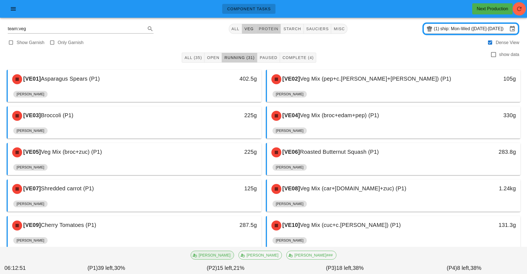
click at [271, 32] on button "protein" at bounding box center [268, 29] width 25 height 10
type input "team:protein"
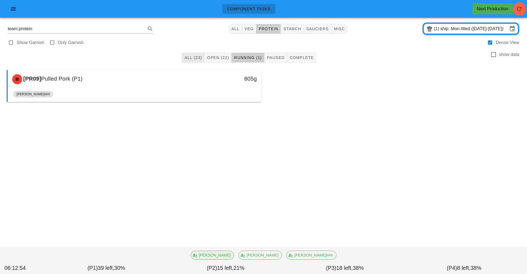
click at [191, 62] on button "All (23)" at bounding box center [193, 58] width 23 height 10
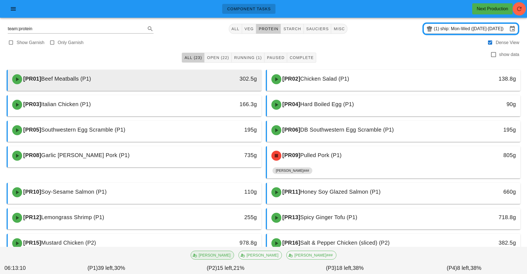
click at [142, 78] on div "[PR01] Beef Meatballs (P1)" at bounding box center [103, 79] width 188 height 17
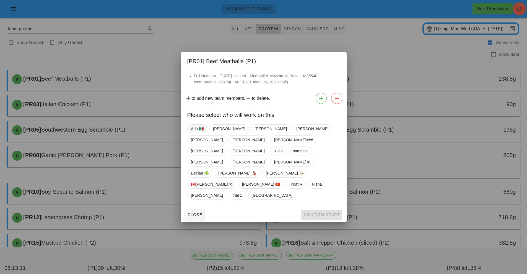
click at [197, 133] on span "Ada 🇲🇽" at bounding box center [197, 128] width 13 height 8
click at [202, 133] on span "Ada 🇲🇽" at bounding box center [197, 128] width 13 height 9
click at [233, 180] on span "🇨🇦[PERSON_NAME]🇰🇷" at bounding box center [212, 184] width 42 height 8
click at [316, 209] on button "Confirm Start" at bounding box center [321, 214] width 41 height 10
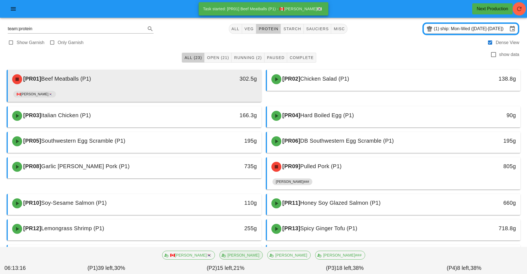
click at [200, 89] on div "🇨🇦[PERSON_NAME]🇰🇷" at bounding box center [134, 95] width 243 height 13
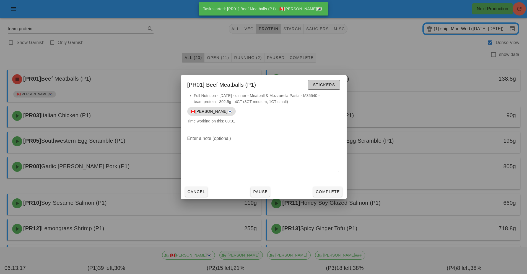
click at [332, 85] on span "Stickers" at bounding box center [324, 84] width 22 height 4
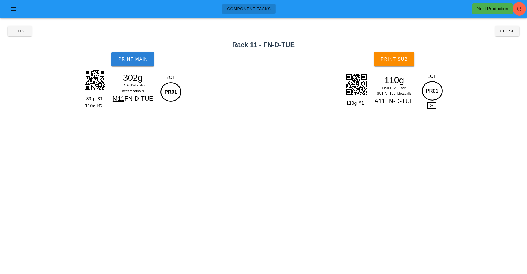
click at [141, 66] on button "Print Main" at bounding box center [132, 59] width 43 height 14
click at [409, 59] on button "Print Sub" at bounding box center [394, 59] width 40 height 14
click at [516, 35] on button "Close" at bounding box center [507, 31] width 24 height 10
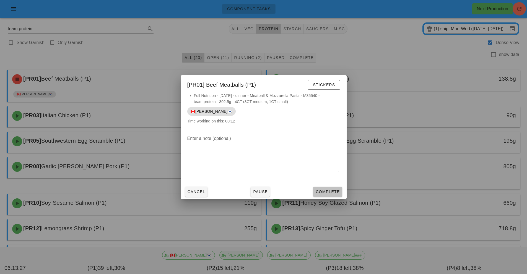
click at [326, 196] on button "Complete" at bounding box center [327, 191] width 29 height 10
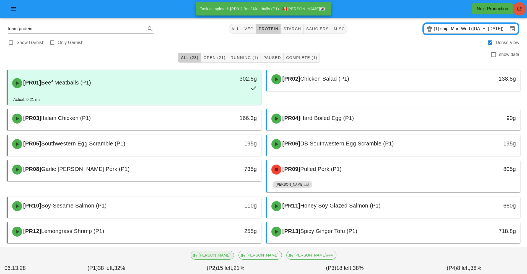
click at [521, 11] on icon "button" at bounding box center [519, 9] width 7 height 7
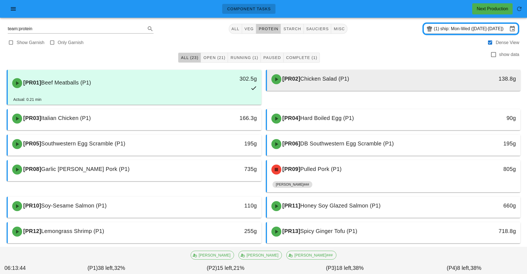
click at [342, 77] on span "Chicken Salad (P1)" at bounding box center [324, 79] width 49 height 6
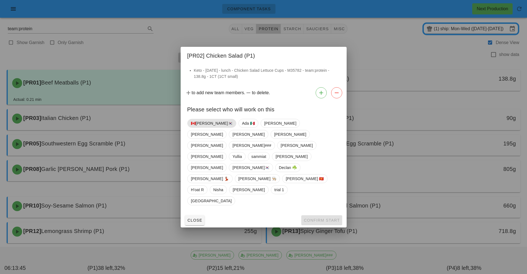
click at [197, 127] on span "🇨🇦[PERSON_NAME]🇰🇷" at bounding box center [212, 123] width 42 height 8
click at [319, 218] on span "Confirm Start" at bounding box center [321, 220] width 36 height 4
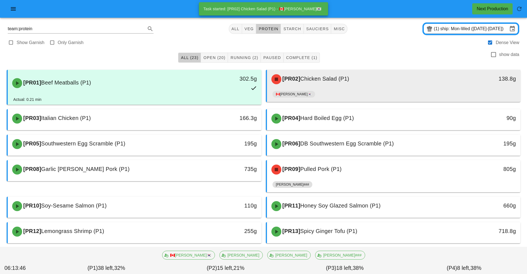
click at [337, 87] on div "[PR02] Chicken Salad (P1)" at bounding box center [362, 79] width 188 height 17
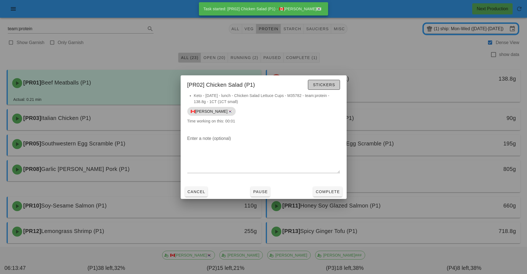
click at [333, 84] on span "Stickers" at bounding box center [324, 84] width 22 height 4
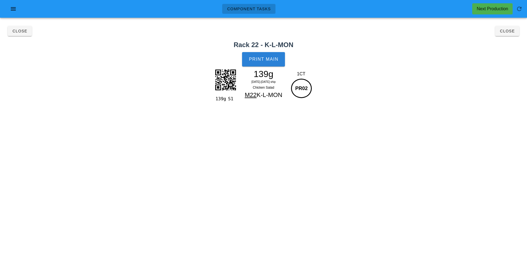
click at [266, 54] on button "Print Main" at bounding box center [263, 59] width 43 height 14
click at [515, 27] on button "Close" at bounding box center [507, 31] width 24 height 10
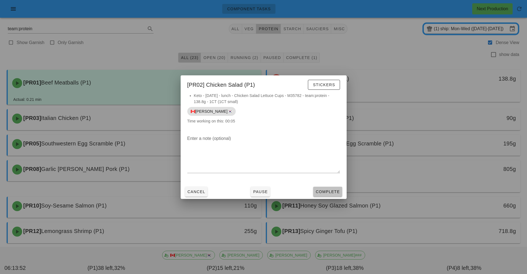
click at [336, 196] on button "Complete" at bounding box center [327, 191] width 29 height 10
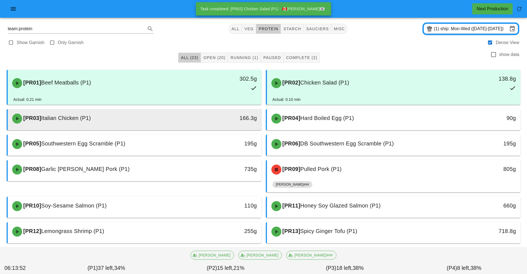
click at [217, 118] on div "166.3g" at bounding box center [229, 117] width 56 height 9
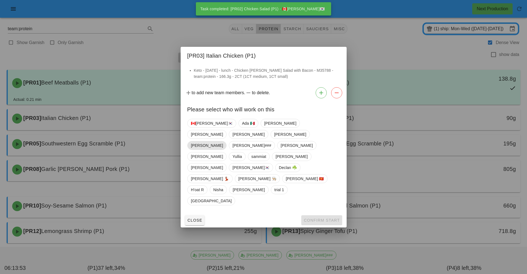
click at [203, 149] on span "[PERSON_NAME]" at bounding box center [207, 145] width 32 height 8
click at [203, 165] on div "🇨🇦[PERSON_NAME]🇰🇷 Ada 🇲🇽 [PERSON_NAME] [PERSON_NAME] [PERSON_NAME] [PERSON_NAME…" at bounding box center [263, 161] width 153 height 91
click at [200, 127] on span "🇨🇦[PERSON_NAME]🇰🇷" at bounding box center [212, 123] width 42 height 8
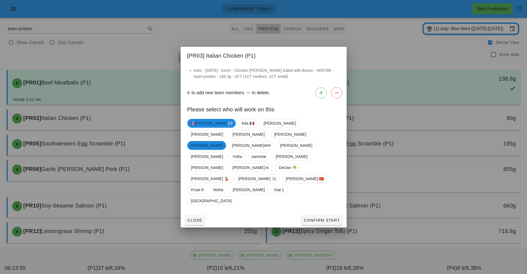
click at [198, 150] on span "[PERSON_NAME]" at bounding box center [207, 145] width 32 height 9
click at [332, 215] on button "Confirm Start" at bounding box center [321, 220] width 41 height 10
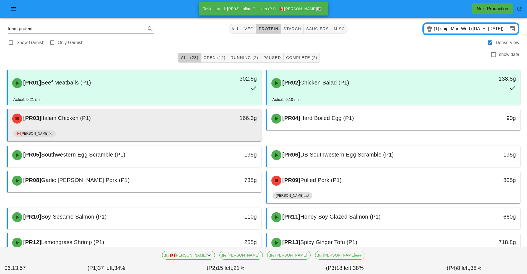
click at [208, 125] on div "166.3g" at bounding box center [228, 118] width 63 height 17
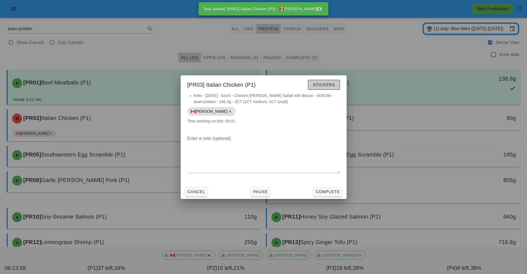
click at [326, 83] on span "Stickers" at bounding box center [324, 84] width 22 height 4
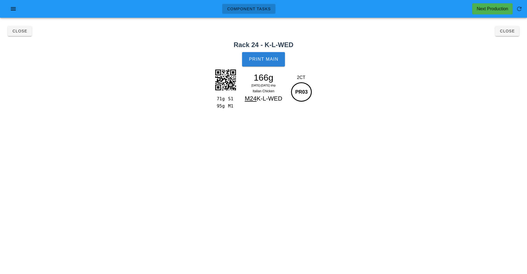
click at [263, 65] on button "Print Main" at bounding box center [263, 59] width 43 height 14
click at [508, 35] on button "Close" at bounding box center [507, 31] width 24 height 10
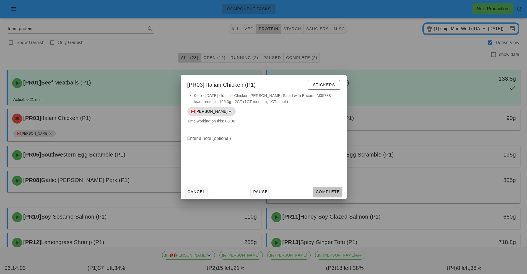
click at [328, 189] on span "Complete" at bounding box center [327, 191] width 24 height 4
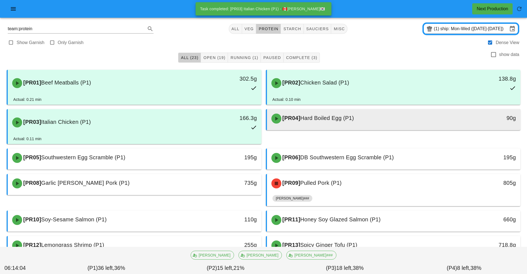
click at [351, 122] on div "[PR04] Hard Boiled Egg (P1)" at bounding box center [362, 118] width 188 height 17
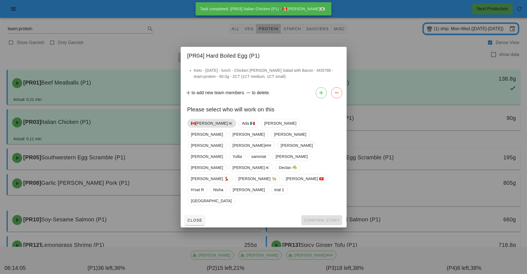
click at [200, 127] on span "🇨🇦[PERSON_NAME]🇰🇷" at bounding box center [212, 123] width 42 height 8
click at [324, 215] on button "Confirm Start" at bounding box center [321, 220] width 41 height 10
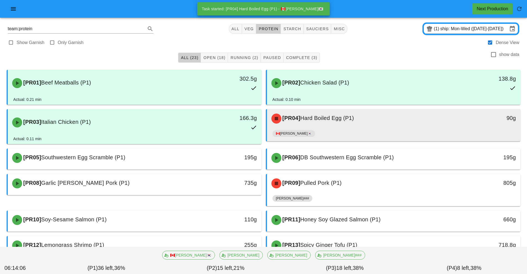
click at [344, 122] on div "[PR04] Hard Boiled Egg (P1)" at bounding box center [362, 118] width 188 height 17
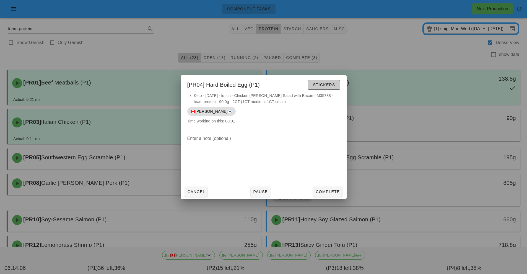
click at [328, 89] on button "Stickers" at bounding box center [324, 85] width 32 height 10
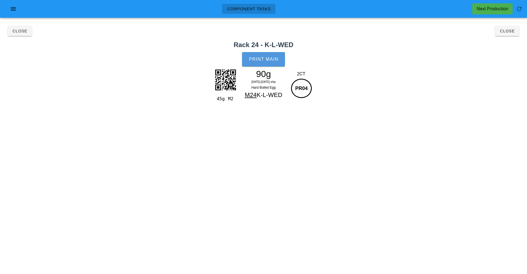
click at [266, 60] on span "Print Main" at bounding box center [264, 59] width 30 height 5
click at [513, 34] on button "Close" at bounding box center [507, 31] width 24 height 10
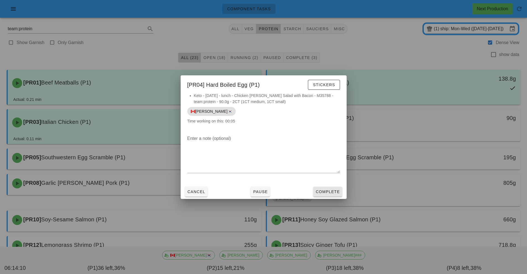
click at [332, 192] on span "Complete" at bounding box center [327, 191] width 24 height 4
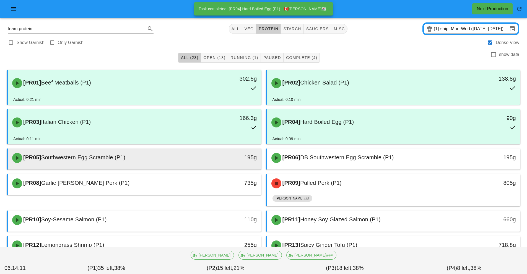
click at [198, 162] on div "195g" at bounding box center [228, 157] width 63 height 17
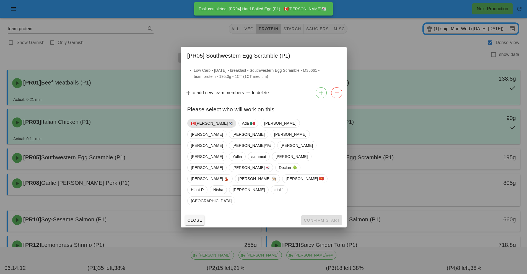
click at [198, 127] on span "🇨🇦[PERSON_NAME]🇰🇷" at bounding box center [212, 123] width 42 height 8
click at [311, 218] on span "Confirm Start" at bounding box center [321, 220] width 36 height 4
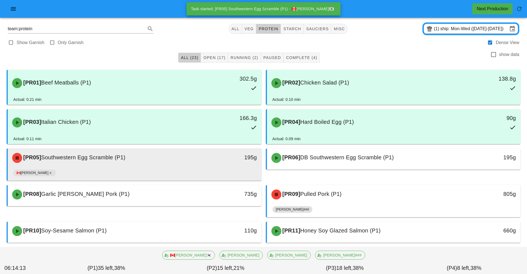
click at [174, 154] on div "[PR05] Southwestern Egg Scramble (P1)" at bounding box center [103, 157] width 188 height 17
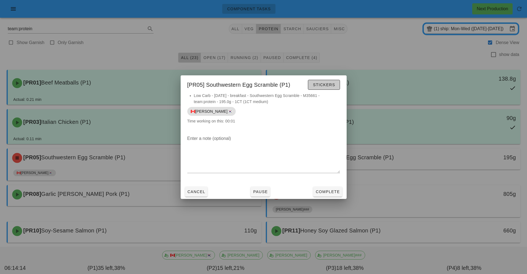
click at [323, 88] on button "Stickers" at bounding box center [324, 85] width 32 height 10
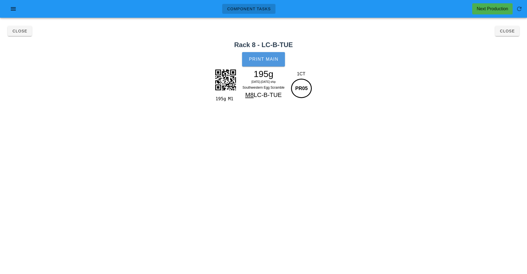
click at [265, 63] on button "Print Main" at bounding box center [263, 59] width 43 height 14
click at [509, 32] on span "Close" at bounding box center [507, 31] width 15 height 4
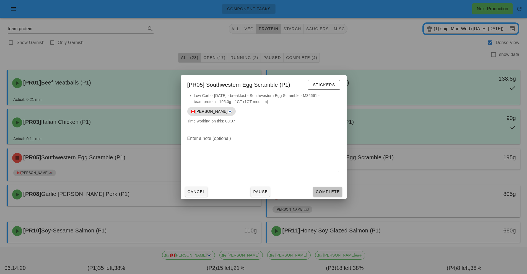
click at [328, 195] on button "Complete" at bounding box center [327, 191] width 29 height 10
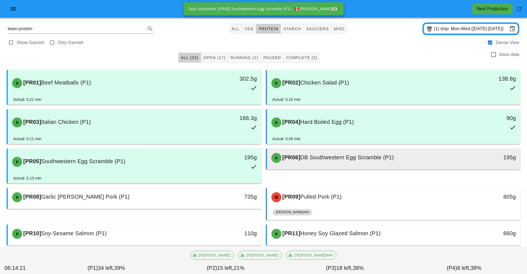
click at [353, 158] on span "DB Southwestern Egg Scramble (P1)" at bounding box center [346, 157] width 93 height 6
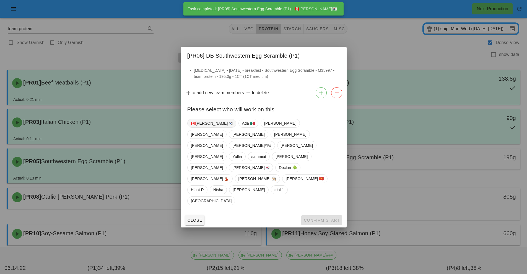
click at [202, 127] on span "🇨🇦[PERSON_NAME]🇰🇷" at bounding box center [212, 123] width 42 height 8
click at [326, 218] on span "Confirm Start" at bounding box center [321, 220] width 36 height 4
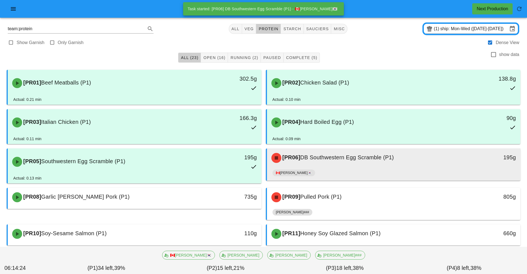
click at [375, 167] on div "[PR06] DB Southwestern Egg Scramble (P1) 195g" at bounding box center [394, 157] width 254 height 19
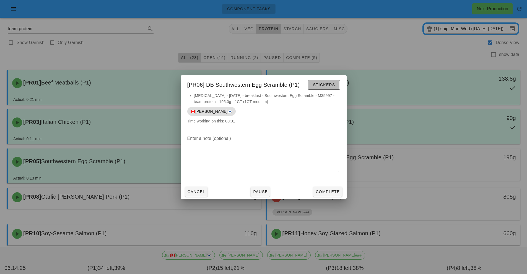
click at [320, 89] on button "Stickers" at bounding box center [324, 85] width 32 height 10
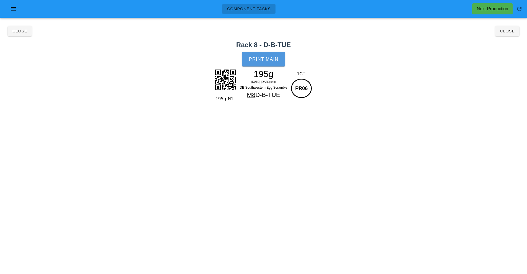
click at [269, 55] on button "Print Main" at bounding box center [263, 59] width 43 height 14
click at [510, 31] on span "Close" at bounding box center [507, 31] width 15 height 4
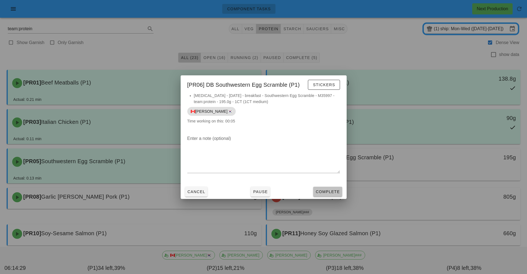
click at [336, 192] on span "Complete" at bounding box center [327, 191] width 24 height 4
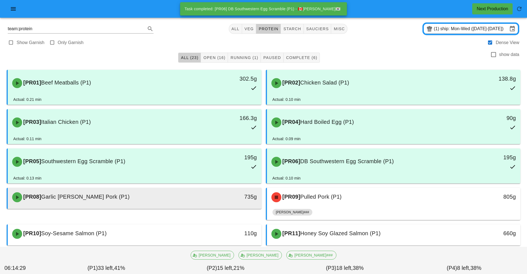
click at [211, 197] on div "735g" at bounding box center [229, 196] width 56 height 9
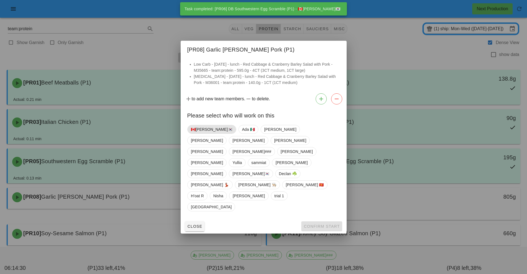
click at [198, 133] on span "🇨🇦[PERSON_NAME]🇰🇷" at bounding box center [212, 129] width 42 height 8
click at [324, 224] on span "Confirm Start" at bounding box center [321, 226] width 36 height 4
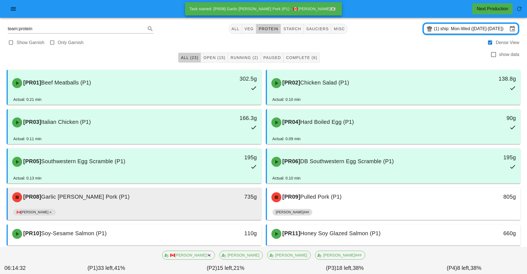
click at [200, 202] on div "735g" at bounding box center [228, 197] width 63 height 17
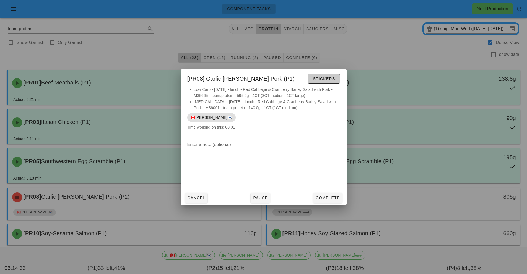
click at [332, 74] on button "Stickers" at bounding box center [324, 79] width 32 height 10
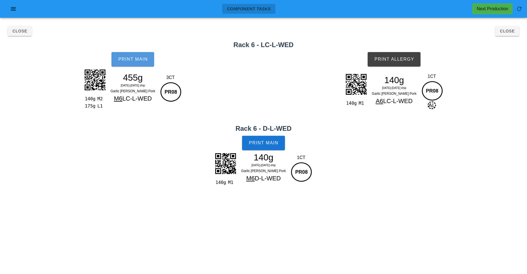
click at [138, 62] on button "Print Main" at bounding box center [132, 59] width 43 height 14
click at [267, 145] on span "Print Main" at bounding box center [264, 142] width 30 height 5
click at [414, 63] on button "Print Allergy" at bounding box center [394, 59] width 53 height 14
click at [508, 33] on span "Close" at bounding box center [507, 31] width 15 height 4
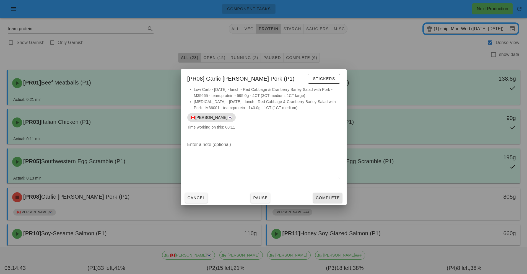
click at [333, 202] on button "Complete" at bounding box center [327, 198] width 29 height 10
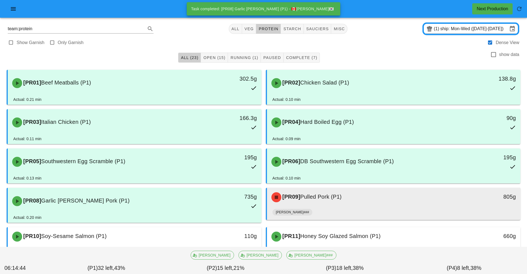
click at [354, 206] on div "[PERSON_NAME]###" at bounding box center [393, 212] width 243 height 13
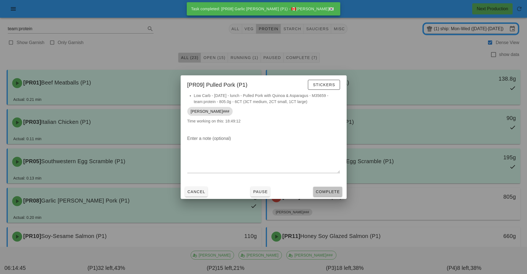
click at [329, 195] on button "Complete" at bounding box center [327, 191] width 29 height 10
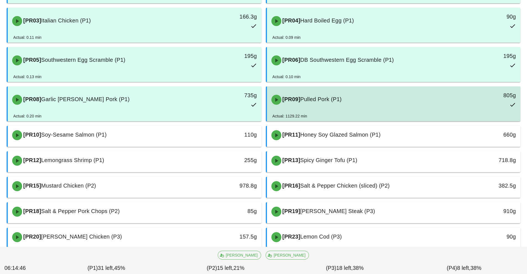
scroll to position [107, 0]
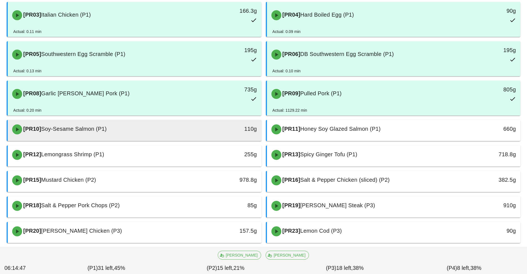
click at [202, 133] on div "110g" at bounding box center [229, 128] width 56 height 9
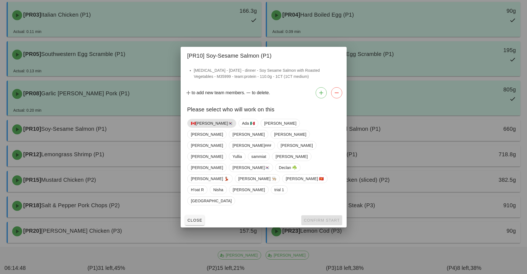
click at [199, 127] on span "🇨🇦[PERSON_NAME]🇰🇷" at bounding box center [212, 123] width 42 height 8
click at [323, 215] on button "Confirm Start" at bounding box center [321, 220] width 41 height 10
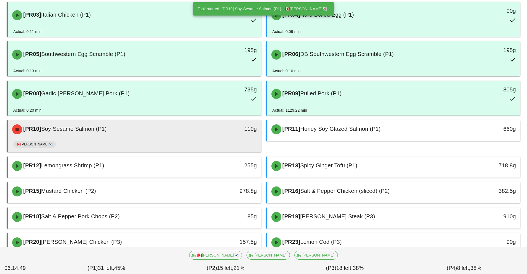
click at [187, 130] on div "[PR10] Soy-Sesame Salmon (P1)" at bounding box center [103, 129] width 188 height 17
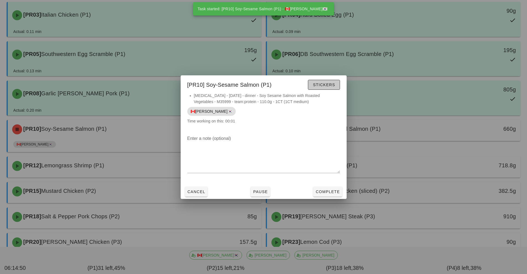
click at [332, 88] on button "Stickers" at bounding box center [324, 85] width 32 height 10
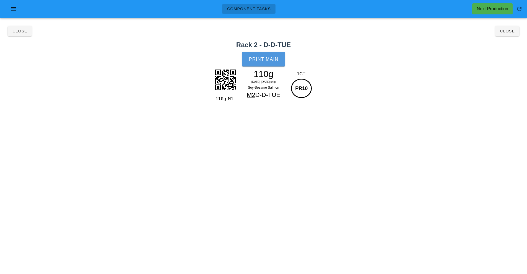
click at [272, 61] on span "Print Main" at bounding box center [264, 59] width 30 height 5
click at [502, 35] on button "Close" at bounding box center [507, 31] width 24 height 10
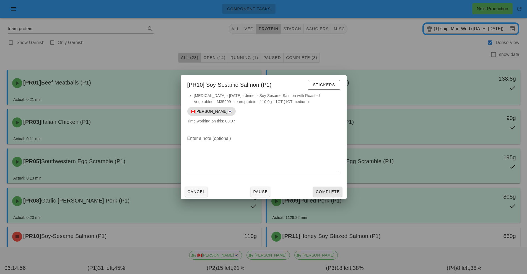
click at [331, 190] on span "Complete" at bounding box center [327, 191] width 24 height 4
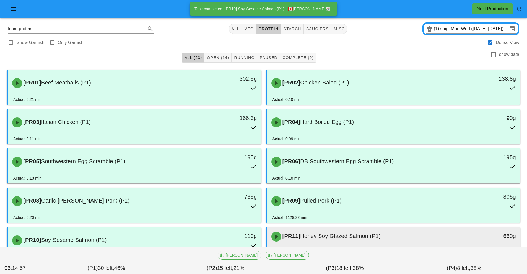
click at [353, 235] on span "Honey Soy Glazed Salmon (P1)" at bounding box center [340, 236] width 80 height 6
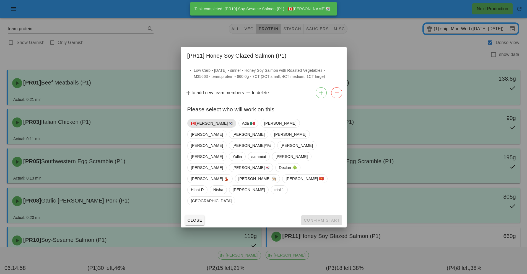
click at [199, 127] on span "🇨🇦[PERSON_NAME]🇰🇷" at bounding box center [212, 123] width 42 height 8
click at [327, 215] on button "Confirm Start" at bounding box center [321, 220] width 41 height 10
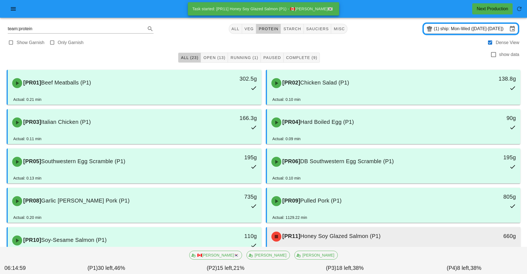
click at [350, 239] on div "[PR11] Honey Soy Glazed Salmon (P1)" at bounding box center [362, 236] width 188 height 17
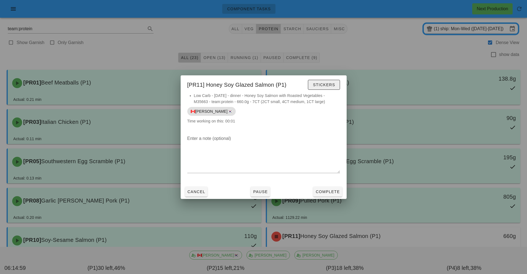
click at [329, 86] on span "Stickers" at bounding box center [324, 84] width 22 height 4
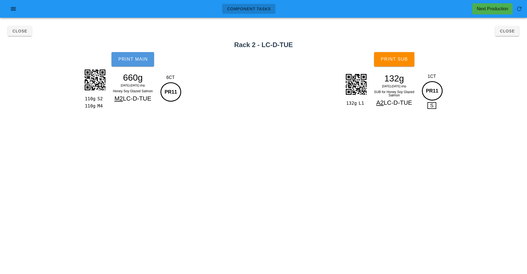
click at [134, 65] on button "Print Main" at bounding box center [132, 59] width 43 height 14
click at [402, 63] on button "Print Sub" at bounding box center [394, 59] width 40 height 14
click at [512, 33] on button "Close" at bounding box center [507, 31] width 24 height 10
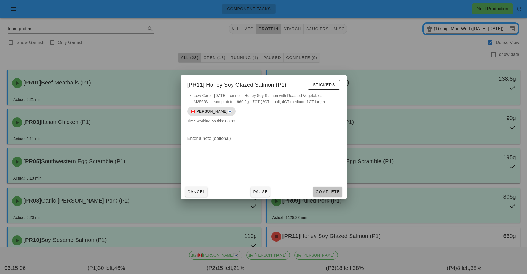
click at [328, 196] on button "Complete" at bounding box center [327, 191] width 29 height 10
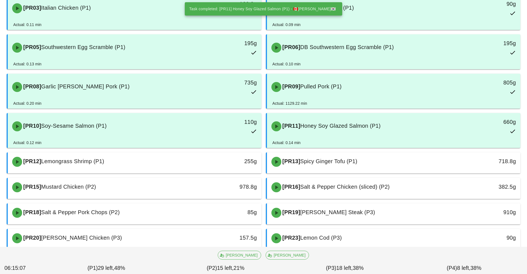
scroll to position [115, 0]
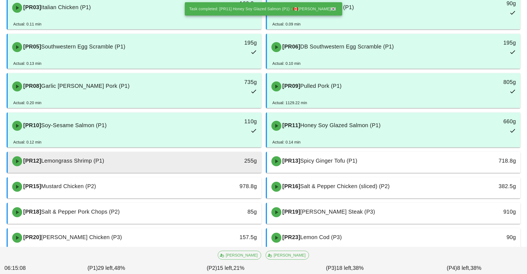
click at [184, 164] on div "[PR12] Lemongrass Shrimp (P1)" at bounding box center [103, 161] width 188 height 17
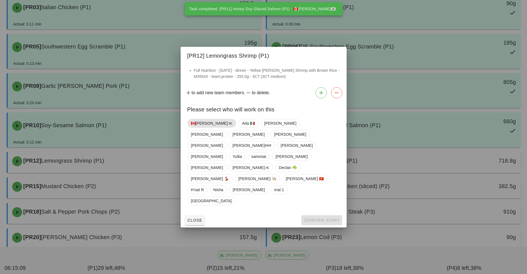
click at [205, 127] on span "🇨🇦[PERSON_NAME]🇰🇷" at bounding box center [212, 123] width 42 height 8
click at [311, 218] on span "Confirm Start" at bounding box center [321, 220] width 36 height 4
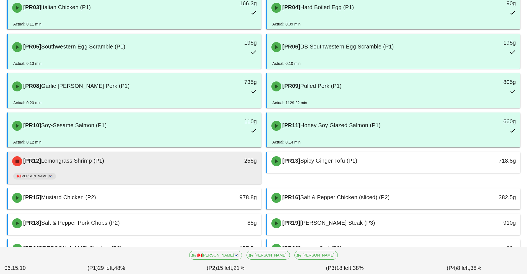
click at [208, 162] on div "255g" at bounding box center [229, 160] width 56 height 9
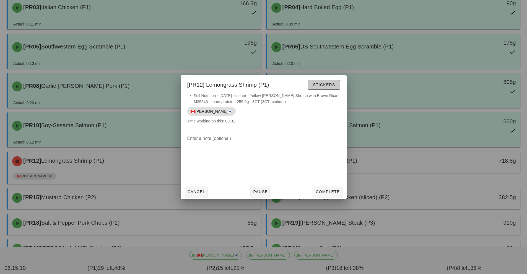
click at [328, 84] on span "Stickers" at bounding box center [324, 84] width 22 height 4
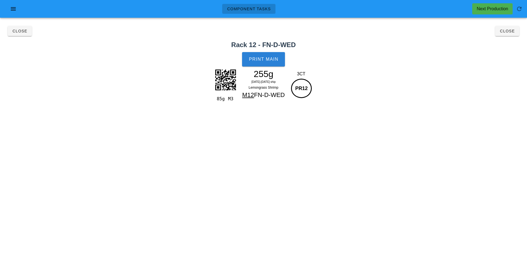
click at [264, 62] on button "Print Main" at bounding box center [263, 59] width 43 height 14
click at [511, 34] on button "Close" at bounding box center [507, 31] width 24 height 10
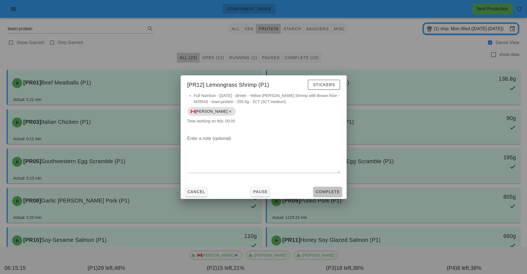
click at [326, 195] on button "Complete" at bounding box center [327, 191] width 29 height 10
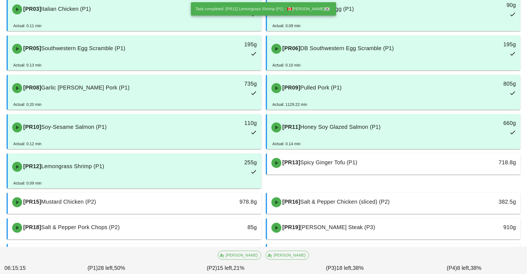
scroll to position [123, 0]
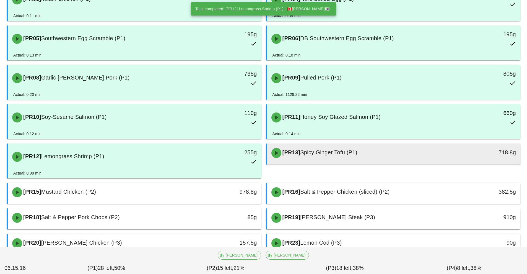
click at [327, 153] on span "Spicy Ginger Tofu (P1)" at bounding box center [328, 152] width 57 height 6
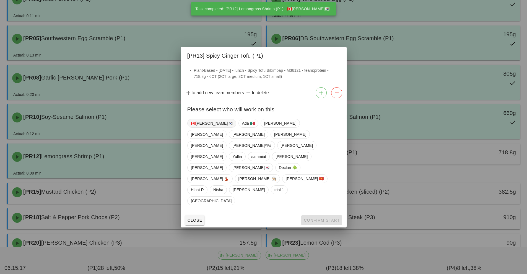
click at [204, 127] on span "🇨🇦[PERSON_NAME]🇰🇷" at bounding box center [212, 123] width 42 height 8
click at [318, 218] on span "Confirm Start" at bounding box center [321, 220] width 36 height 4
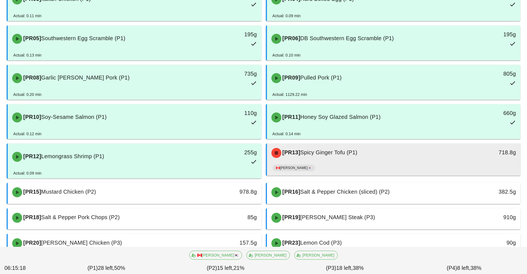
click at [351, 152] on span "Spicy Ginger Tofu (P1)" at bounding box center [328, 152] width 57 height 6
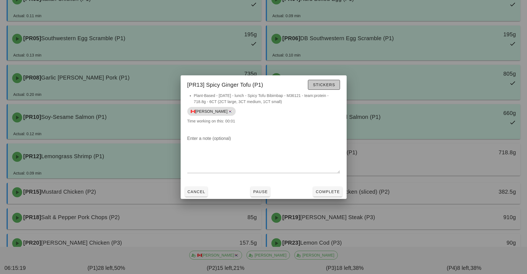
click at [334, 83] on span "Stickers" at bounding box center [324, 84] width 22 height 4
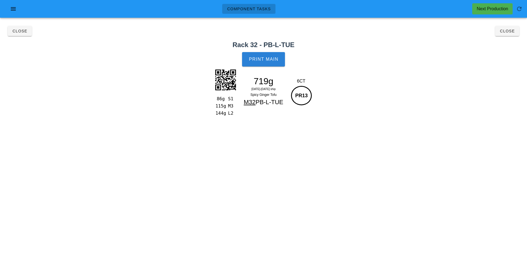
click at [279, 66] on button "Print Main" at bounding box center [263, 59] width 43 height 14
click at [511, 34] on button "Close" at bounding box center [507, 31] width 24 height 10
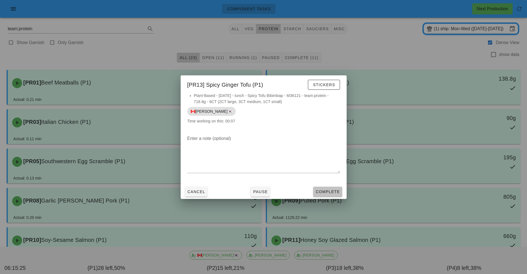
click at [325, 193] on span "Complete" at bounding box center [327, 191] width 24 height 4
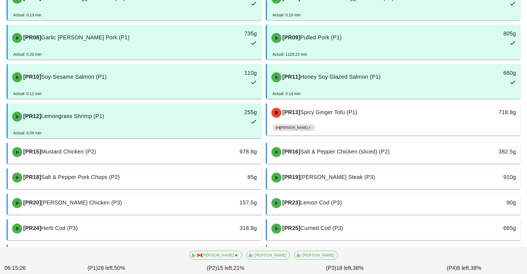
scroll to position [164, 0]
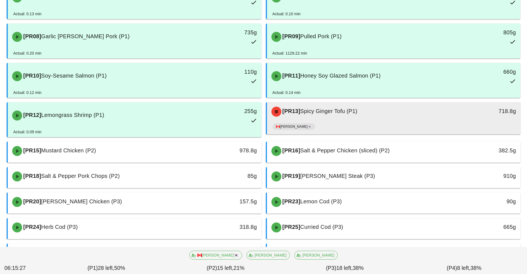
click at [345, 122] on div "🇨🇦[PERSON_NAME]🇰🇷" at bounding box center [393, 127] width 243 height 13
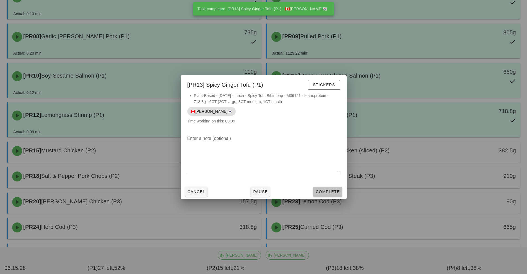
click at [333, 191] on span "Complete" at bounding box center [327, 191] width 24 height 4
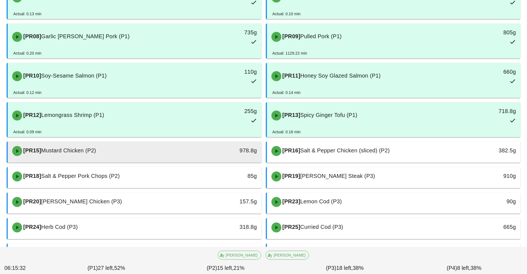
click at [207, 157] on div "978.8g" at bounding box center [228, 150] width 63 height 17
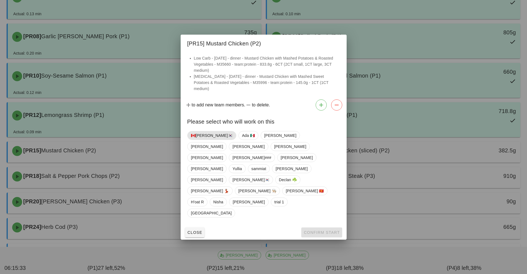
click at [199, 139] on span "🇨🇦[PERSON_NAME]🇰🇷" at bounding box center [212, 135] width 42 height 8
click at [319, 227] on button "Confirm Start" at bounding box center [321, 232] width 41 height 10
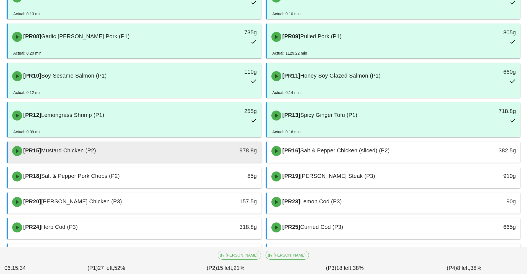
click at [198, 148] on div "978.8g" at bounding box center [228, 150] width 63 height 17
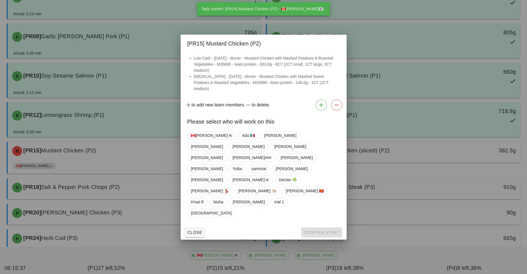
click at [353, 157] on div at bounding box center [263, 137] width 527 height 274
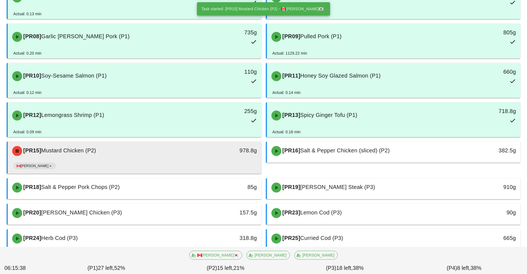
click at [218, 166] on div "🇨🇦[PERSON_NAME]🇰🇷" at bounding box center [134, 166] width 243 height 13
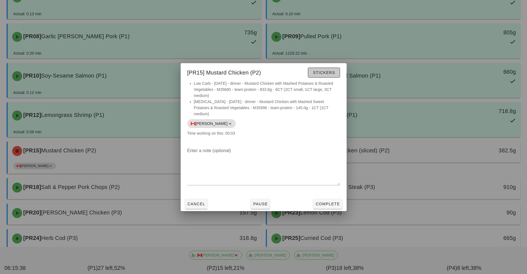
click at [333, 75] on span "Stickers" at bounding box center [324, 72] width 22 height 4
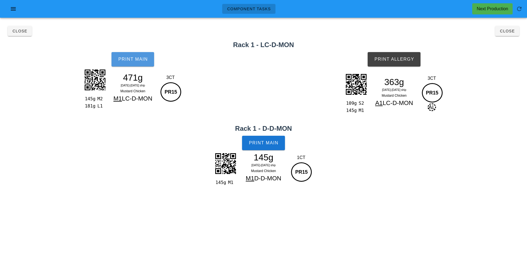
click at [134, 54] on button "Print Main" at bounding box center [132, 59] width 43 height 14
click at [266, 147] on button "Print Main" at bounding box center [263, 143] width 43 height 14
click at [396, 59] on span "Print Allergy" at bounding box center [394, 59] width 40 height 5
click at [511, 29] on span "Close" at bounding box center [507, 31] width 15 height 4
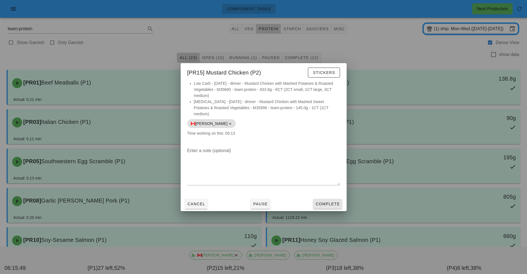
click at [329, 201] on span "Complete" at bounding box center [327, 203] width 24 height 4
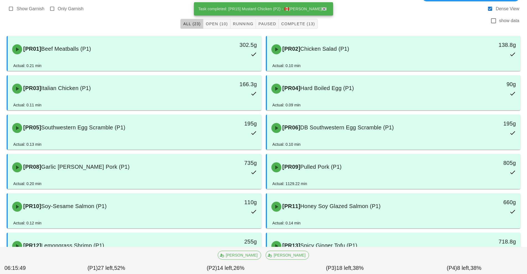
scroll to position [150, 0]
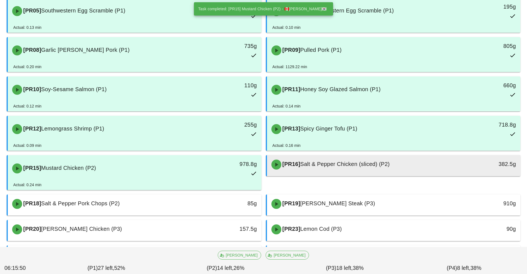
click at [356, 165] on span "Salt & Pepper Chicken (sliced) (P2)" at bounding box center [344, 164] width 89 height 6
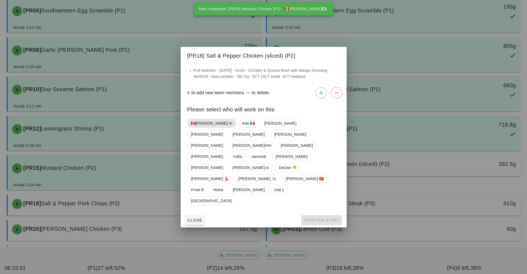
click at [207, 127] on span "🇨🇦[PERSON_NAME]🇰🇷" at bounding box center [212, 123] width 42 height 8
click at [334, 215] on button "Confirm Start" at bounding box center [321, 220] width 41 height 10
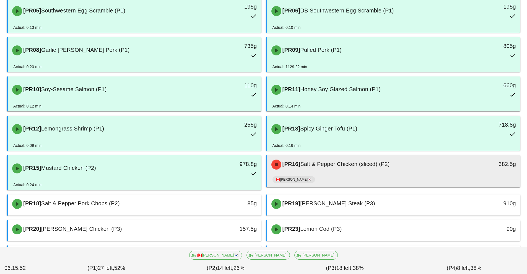
click at [337, 174] on div "🇨🇦[PERSON_NAME]🇰🇷" at bounding box center [393, 180] width 243 height 13
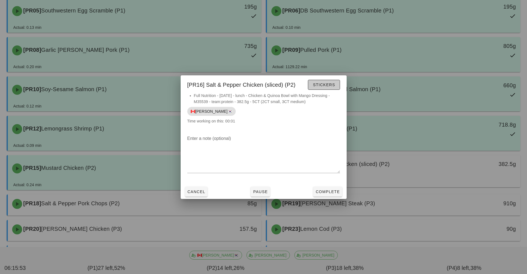
click at [321, 88] on button "Stickers" at bounding box center [324, 85] width 32 height 10
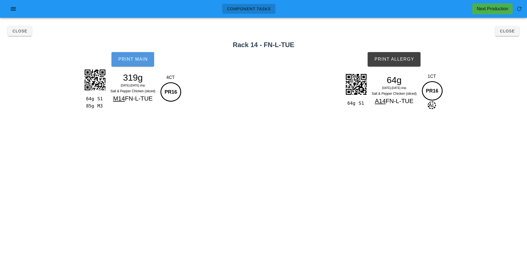
click at [139, 64] on button "Print Main" at bounding box center [132, 59] width 43 height 14
click at [410, 62] on button "Print Allergy" at bounding box center [394, 59] width 53 height 14
click at [513, 35] on button "Close" at bounding box center [507, 31] width 24 height 10
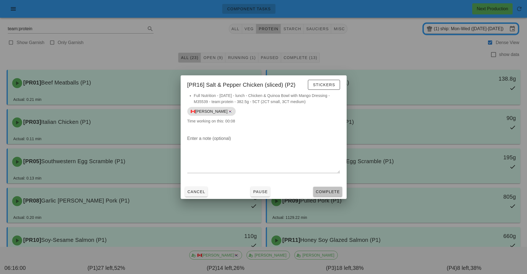
click at [329, 191] on span "Complete" at bounding box center [327, 191] width 24 height 4
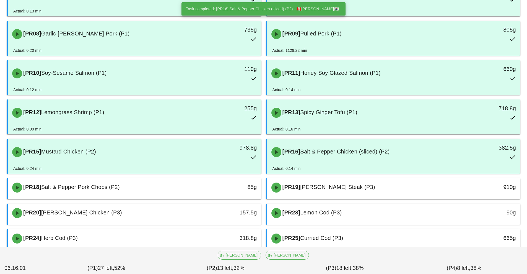
scroll to position [213, 0]
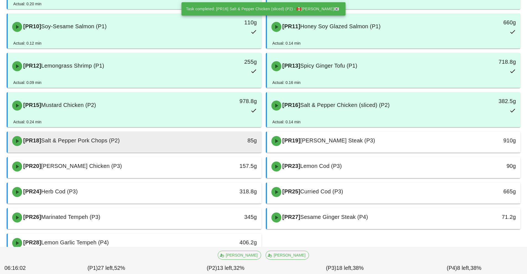
click at [189, 140] on div "[PR18] Salt & Pepper Pork Chops (P2)" at bounding box center [103, 141] width 188 height 17
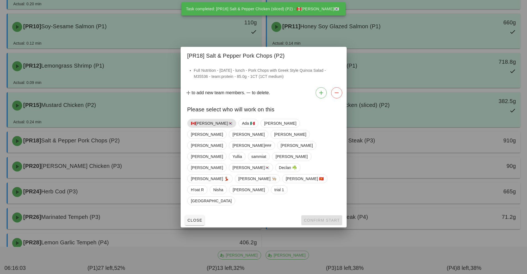
click at [195, 127] on span "🇨🇦[PERSON_NAME]🇰🇷" at bounding box center [212, 123] width 42 height 8
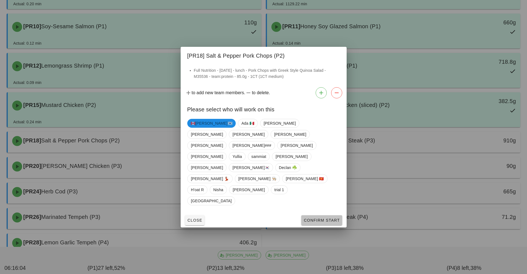
click at [319, 215] on button "Confirm Start" at bounding box center [321, 220] width 41 height 10
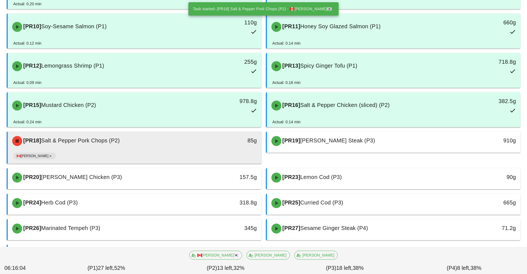
click at [201, 142] on div "85g" at bounding box center [229, 140] width 56 height 9
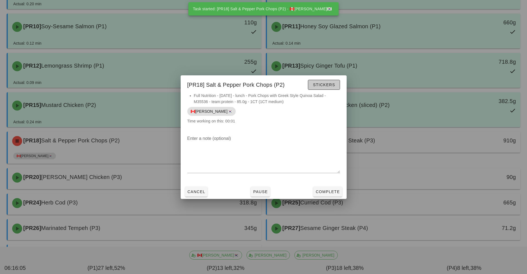
click at [332, 82] on span "Stickers" at bounding box center [324, 84] width 22 height 4
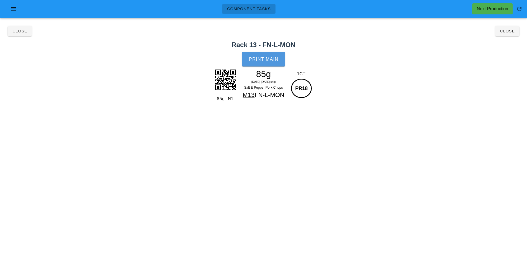
click at [265, 56] on button "Print Main" at bounding box center [263, 59] width 43 height 14
click at [516, 34] on button "Close" at bounding box center [507, 31] width 24 height 10
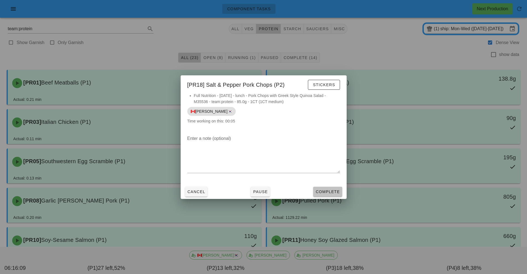
click at [331, 191] on span "Complete" at bounding box center [327, 191] width 24 height 4
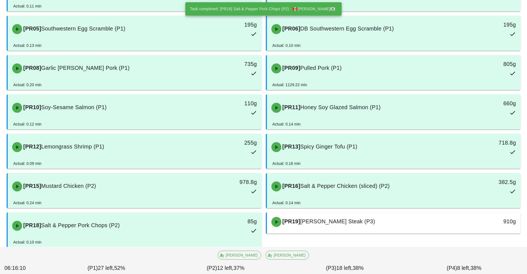
scroll to position [150, 0]
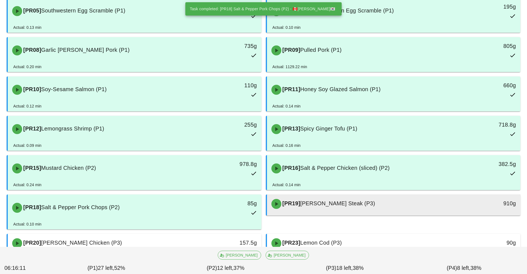
click at [354, 202] on span "[PERSON_NAME] Steak (P3)" at bounding box center [337, 203] width 75 height 6
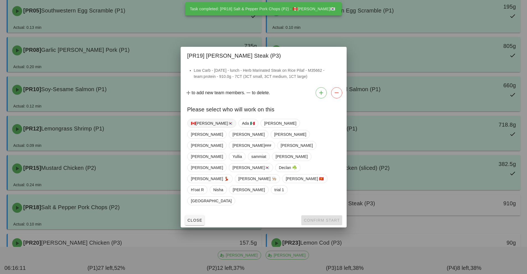
click at [201, 127] on span "🇨🇦[PERSON_NAME]🇰🇷" at bounding box center [212, 123] width 42 height 8
click at [333, 215] on button "Confirm Start" at bounding box center [321, 220] width 41 height 10
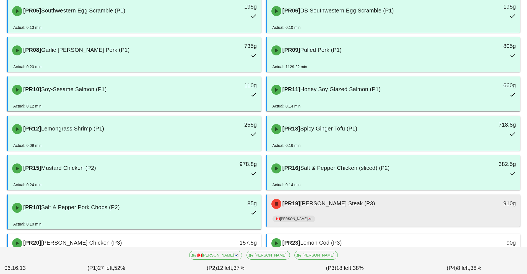
click at [346, 208] on div "[PR19] [PERSON_NAME] Steak (P3)" at bounding box center [362, 203] width 188 height 17
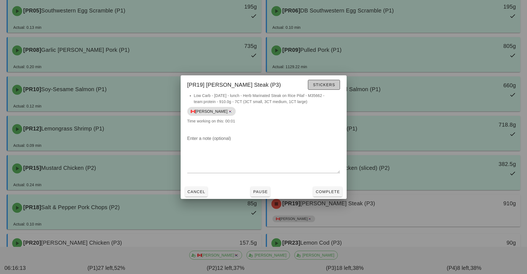
click at [330, 86] on span "Stickers" at bounding box center [324, 84] width 22 height 4
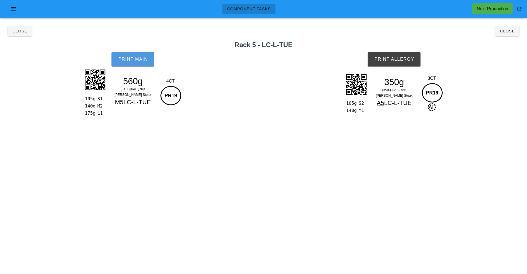
click at [137, 59] on span "Print Main" at bounding box center [133, 59] width 30 height 5
click at [399, 62] on button "Print Allergy" at bounding box center [394, 59] width 53 height 14
click at [510, 31] on span "Close" at bounding box center [507, 31] width 15 height 4
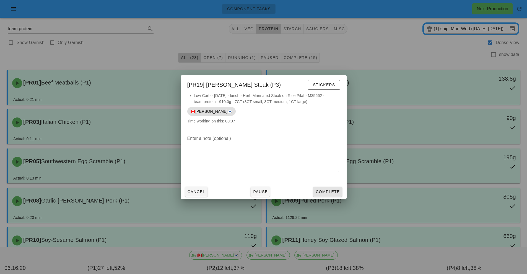
click at [329, 189] on span "Complete" at bounding box center [327, 191] width 24 height 4
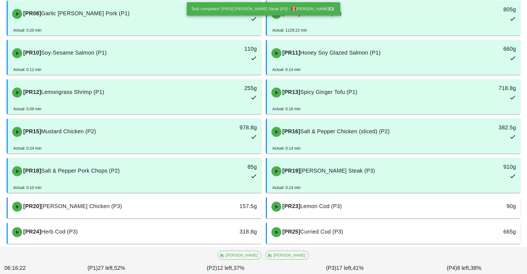
scroll to position [230, 0]
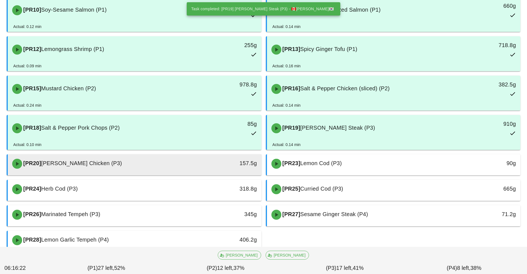
click at [201, 162] on div "157.5g" at bounding box center [229, 163] width 56 height 9
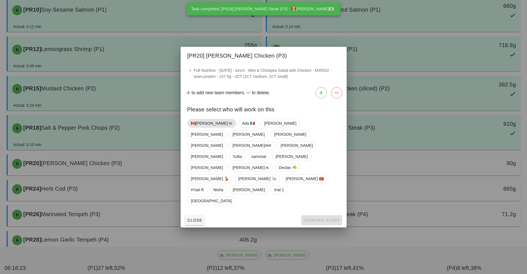
click at [209, 128] on span "🇨🇦[PERSON_NAME]🇰🇷" at bounding box center [211, 123] width 49 height 9
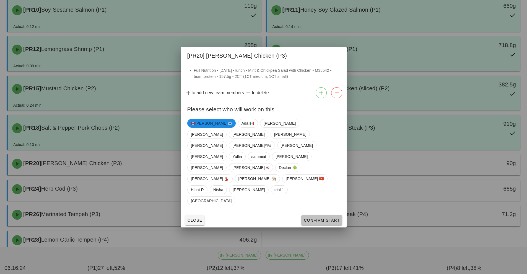
click at [320, 215] on button "Confirm Start" at bounding box center [321, 220] width 41 height 10
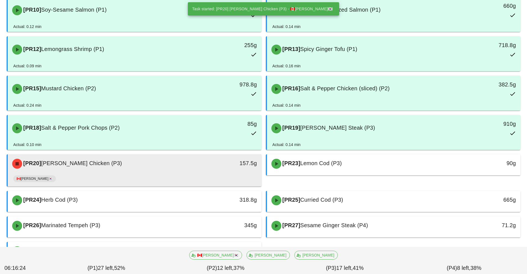
click at [199, 167] on div "157.5g" at bounding box center [228, 163] width 63 height 17
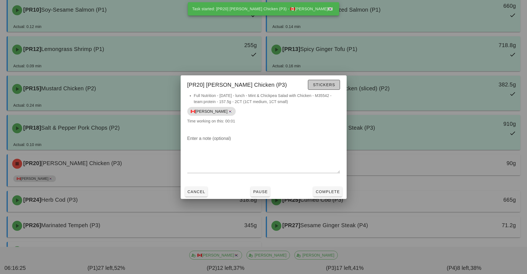
click at [332, 85] on span "Stickers" at bounding box center [324, 84] width 22 height 4
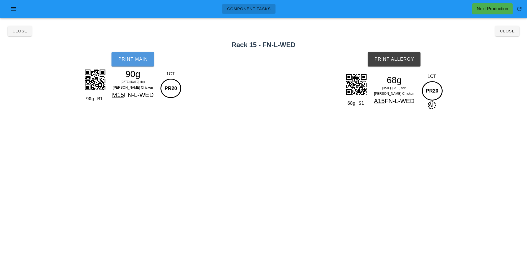
click at [131, 63] on button "Print Main" at bounding box center [132, 59] width 43 height 14
click at [409, 58] on span "Print Allergy" at bounding box center [394, 59] width 40 height 5
click at [506, 32] on span "Close" at bounding box center [507, 31] width 15 height 4
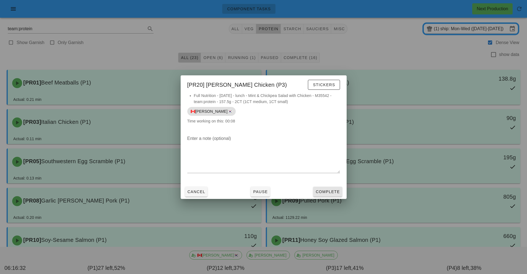
click at [332, 191] on span "Complete" at bounding box center [327, 191] width 24 height 4
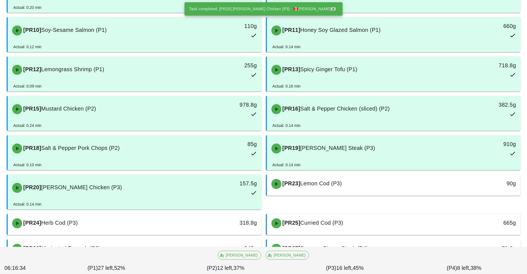
scroll to position [210, 0]
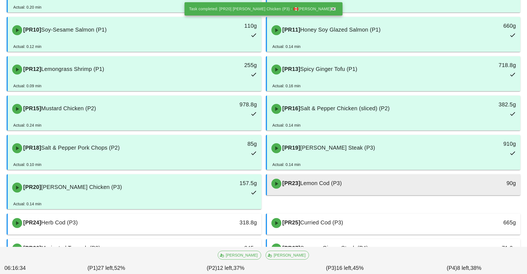
click at [377, 181] on div "[PR23] Lemon Cod (P3)" at bounding box center [362, 183] width 188 height 17
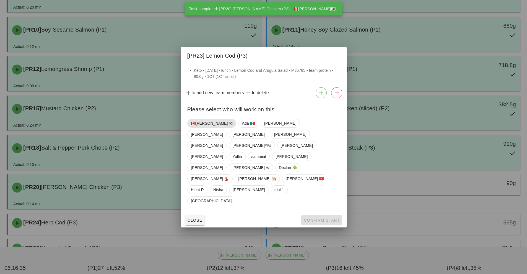
click at [202, 127] on span "🇨🇦[PERSON_NAME]🇰🇷" at bounding box center [212, 123] width 42 height 8
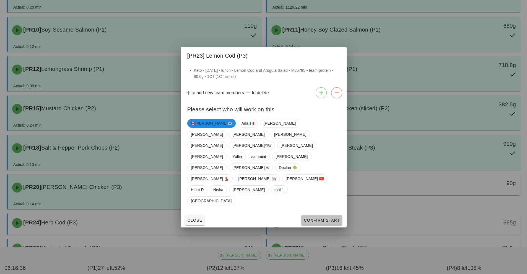
click at [318, 218] on span "Confirm Start" at bounding box center [321, 220] width 36 height 4
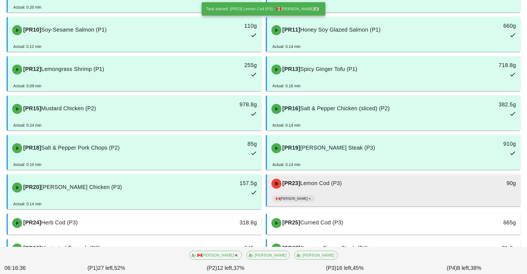
click at [344, 189] on div "[PR23] Lemon Cod (P3)" at bounding box center [362, 183] width 188 height 17
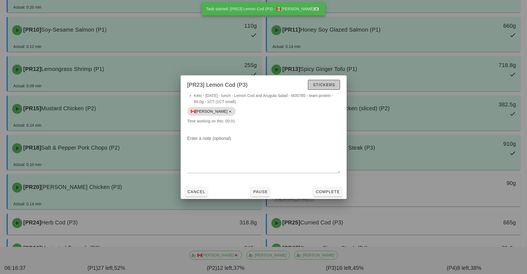
click at [334, 84] on span "Stickers" at bounding box center [324, 84] width 22 height 4
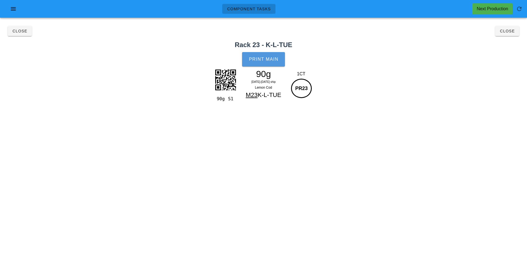
click at [264, 66] on button "Print Main" at bounding box center [263, 59] width 43 height 14
click at [511, 35] on button "Close" at bounding box center [507, 31] width 24 height 10
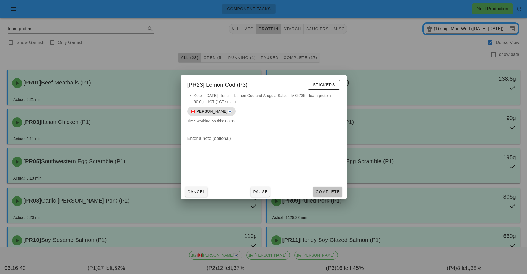
click at [330, 196] on button "Complete" at bounding box center [327, 191] width 29 height 10
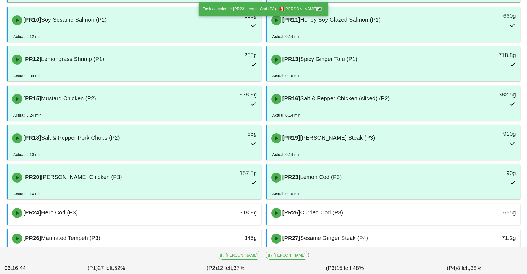
scroll to position [261, 0]
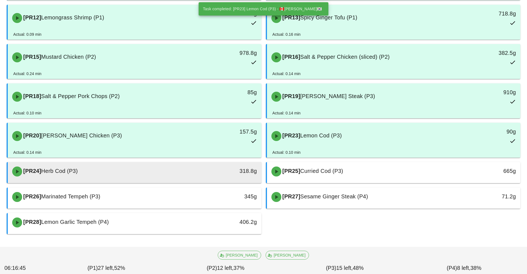
click at [202, 170] on div "318.8g" at bounding box center [229, 170] width 56 height 9
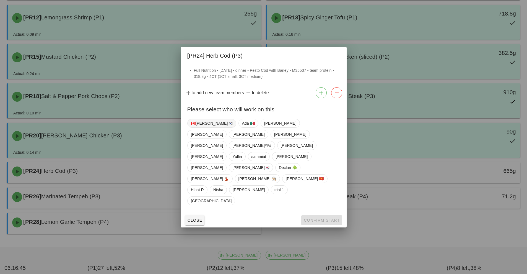
click at [198, 127] on span "🇨🇦[PERSON_NAME]🇰🇷" at bounding box center [212, 123] width 42 height 8
click at [319, 218] on span "Confirm Start" at bounding box center [321, 220] width 36 height 4
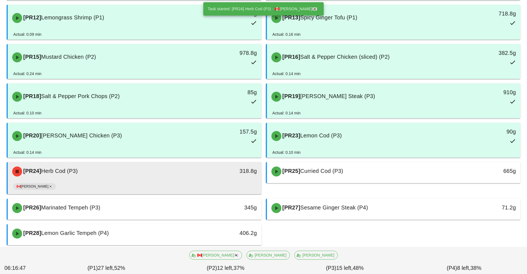
click at [217, 182] on div "🇨🇦[PERSON_NAME]🇰🇷" at bounding box center [134, 187] width 243 height 13
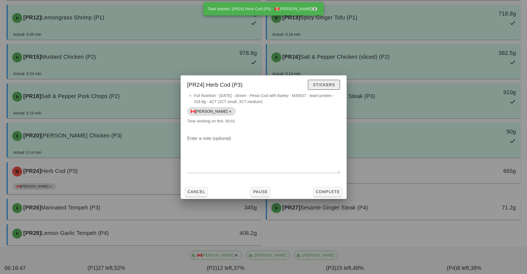
click at [330, 85] on span "Stickers" at bounding box center [324, 84] width 22 height 4
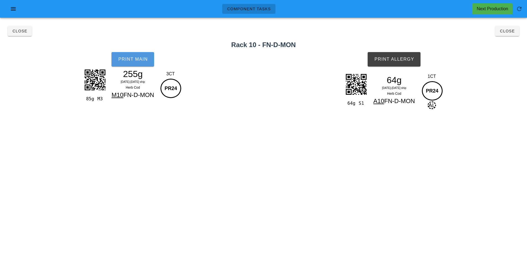
click at [126, 65] on button "Print Main" at bounding box center [132, 59] width 43 height 14
click at [400, 63] on button "Print Allergy" at bounding box center [394, 59] width 53 height 14
click at [508, 31] on span "Close" at bounding box center [507, 31] width 15 height 4
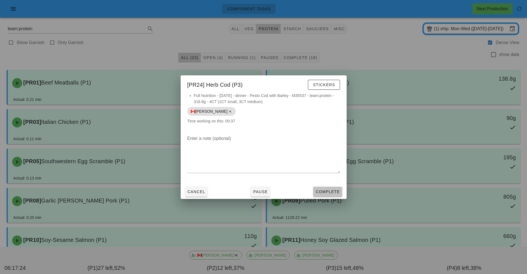
click at [328, 195] on button "Complete" at bounding box center [327, 191] width 29 height 10
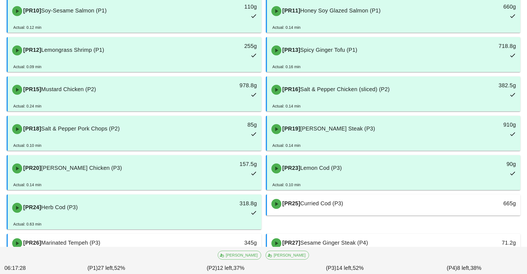
scroll to position [275, 0]
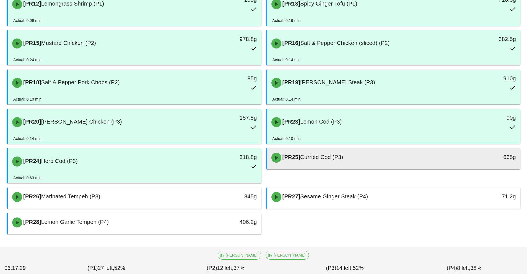
click at [323, 161] on div "[PR25] Curried Cod (P3)" at bounding box center [362, 157] width 188 height 17
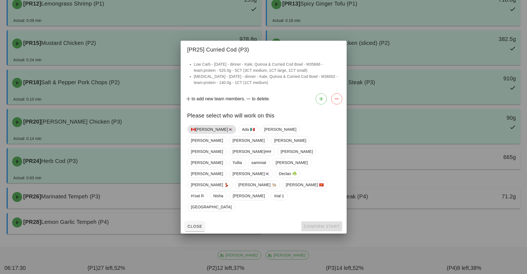
click at [203, 133] on span "🇨🇦[PERSON_NAME]🇰🇷" at bounding box center [212, 129] width 42 height 8
click at [323, 224] on span "Confirm Start" at bounding box center [321, 226] width 36 height 4
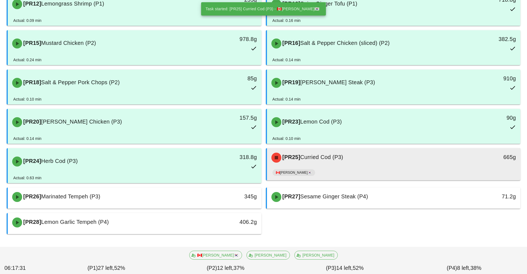
click at [334, 166] on div "[PR25] Curried Cod (P3) 665g" at bounding box center [394, 157] width 254 height 19
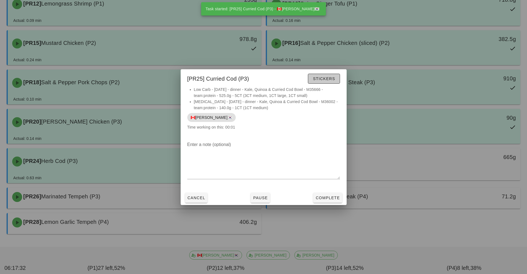
click at [331, 75] on button "Stickers" at bounding box center [324, 79] width 32 height 10
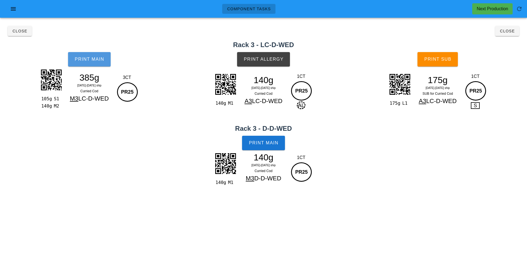
click at [103, 53] on button "Print Main" at bounding box center [89, 59] width 43 height 14
click at [280, 62] on button "Print Allergy" at bounding box center [263, 59] width 53 height 14
click at [267, 149] on button "Print Main" at bounding box center [263, 143] width 43 height 14
click at [441, 57] on span "Print Sub" at bounding box center [437, 59] width 27 height 5
click at [509, 31] on span "Close" at bounding box center [507, 31] width 15 height 4
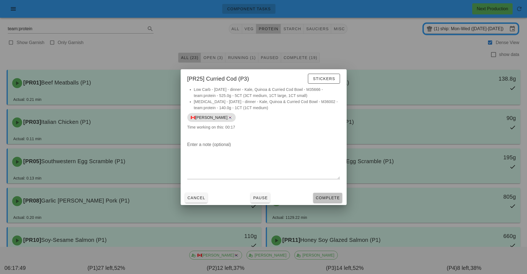
click at [320, 197] on span "Complete" at bounding box center [327, 197] width 24 height 4
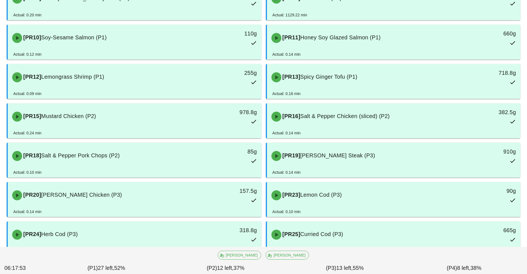
scroll to position [275, 0]
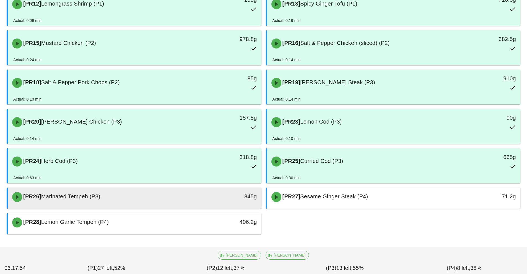
click at [191, 207] on div at bounding box center [134, 207] width 243 height 2
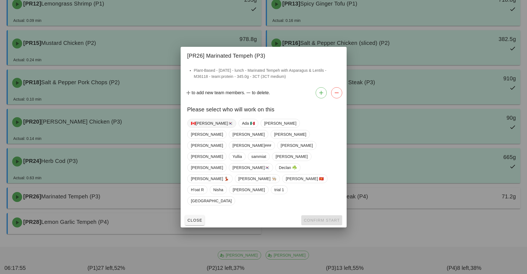
click at [197, 127] on span "🇨🇦[PERSON_NAME]🇰🇷" at bounding box center [212, 123] width 42 height 8
click at [325, 213] on div "Close Confirm Start" at bounding box center [264, 220] width 166 height 14
click at [328, 218] on span "Confirm Start" at bounding box center [321, 220] width 36 height 4
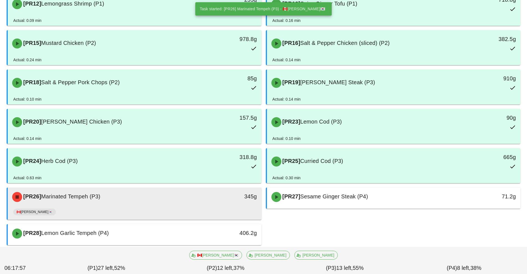
click at [211, 210] on div "🇨🇦[PERSON_NAME]🇰🇷" at bounding box center [134, 212] width 243 height 13
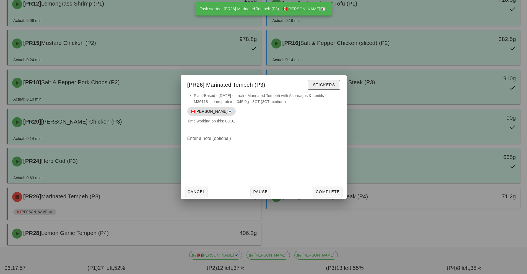
click at [318, 85] on span "Stickers" at bounding box center [324, 84] width 22 height 4
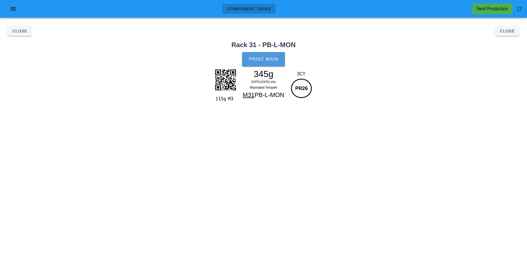
click at [276, 58] on span "Print Main" at bounding box center [264, 59] width 30 height 5
click at [515, 35] on button "Close" at bounding box center [507, 31] width 24 height 10
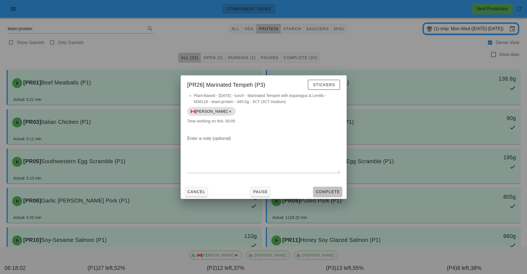
click at [326, 189] on span "Complete" at bounding box center [327, 191] width 24 height 4
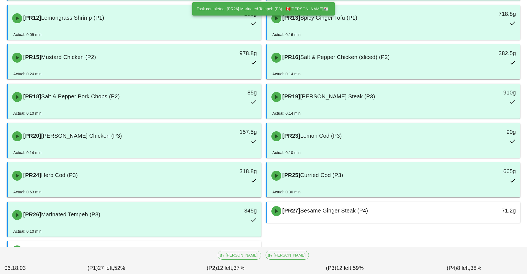
scroll to position [289, 0]
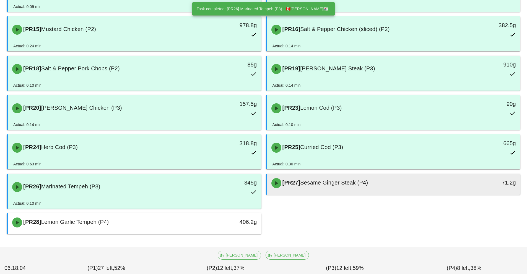
click at [378, 174] on div "[PR27] Sesame Ginger Steak (P4) 71.2g" at bounding box center [394, 182] width 254 height 19
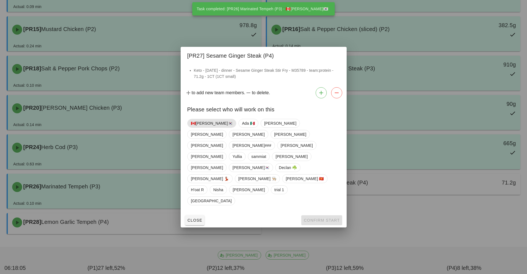
click at [207, 127] on span "🇨🇦[PERSON_NAME]🇰🇷" at bounding box center [212, 123] width 42 height 8
click at [332, 218] on span "Confirm Start" at bounding box center [321, 220] width 36 height 4
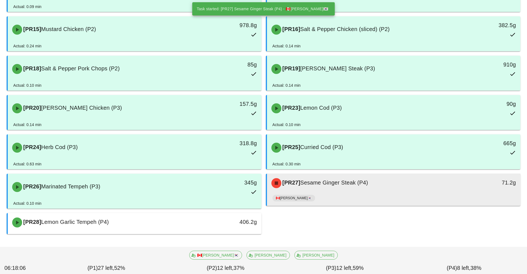
click at [372, 183] on div "[PR27] Sesame Ginger Steak (P4)" at bounding box center [362, 183] width 188 height 17
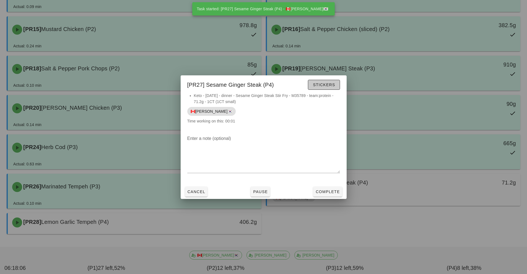
click at [330, 80] on button "Stickers" at bounding box center [324, 85] width 32 height 10
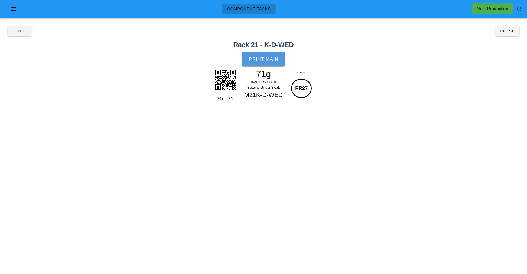
click at [276, 63] on button "Print Main" at bounding box center [263, 59] width 43 height 14
click at [512, 34] on button "Close" at bounding box center [507, 31] width 24 height 10
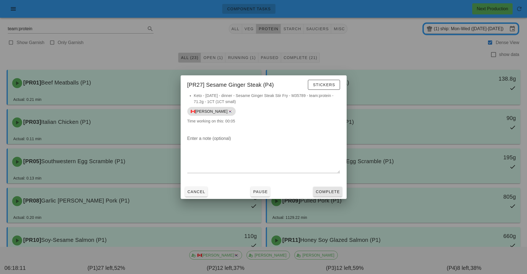
click at [329, 192] on span "Complete" at bounding box center [327, 191] width 24 height 4
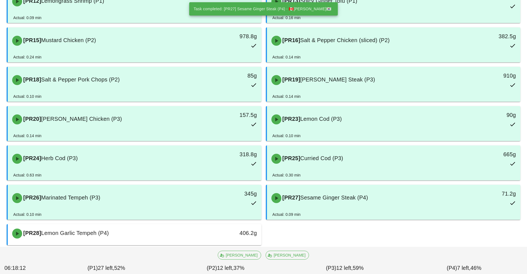
scroll to position [289, 0]
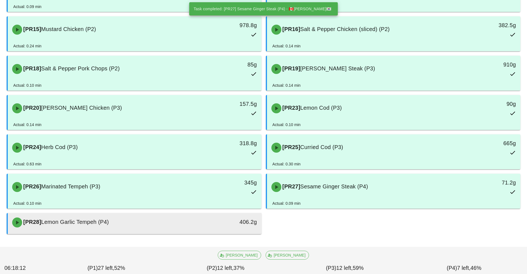
click at [214, 220] on div "406.2g" at bounding box center [229, 221] width 56 height 9
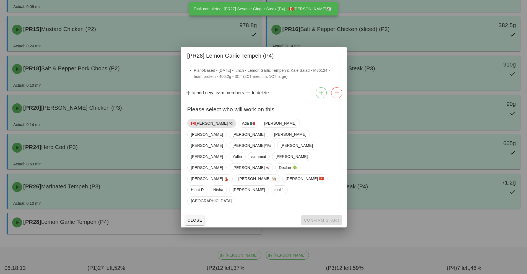
click at [202, 127] on span "🇨🇦[PERSON_NAME]🇰🇷" at bounding box center [212, 123] width 42 height 8
click at [321, 188] on div "🇨🇦[PERSON_NAME]🇰🇷 Ada 🇲🇽 [PERSON_NAME] [PERSON_NAME] [PERSON_NAME] [PERSON_NAME…" at bounding box center [264, 164] width 166 height 96
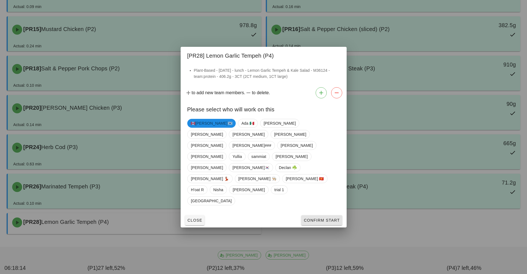
click at [328, 215] on button "Confirm Start" at bounding box center [321, 220] width 41 height 10
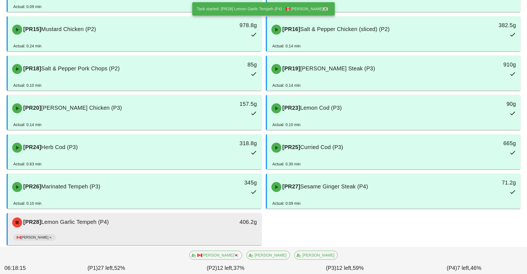
click at [218, 228] on div "406.2g" at bounding box center [228, 222] width 63 height 17
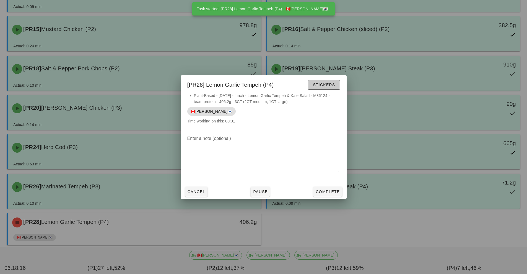
click at [328, 85] on span "Stickers" at bounding box center [324, 84] width 22 height 4
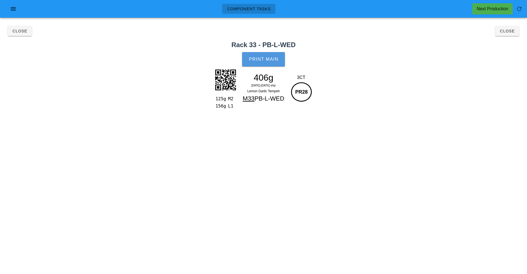
click at [263, 60] on span "Print Main" at bounding box center [264, 59] width 30 height 5
click at [511, 34] on button "Close" at bounding box center [507, 31] width 24 height 10
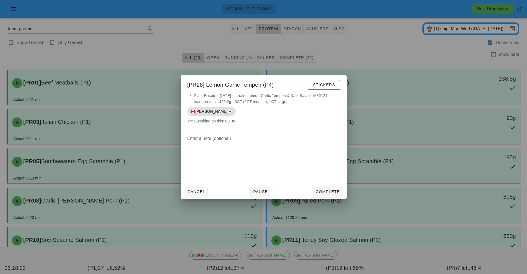
click at [454, 30] on div at bounding box center [263, 137] width 527 height 274
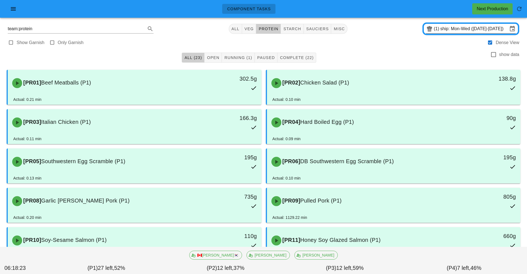
click at [459, 30] on input "ship: Mon-Wed ([DATE]-[DATE])" at bounding box center [473, 28] width 67 height 9
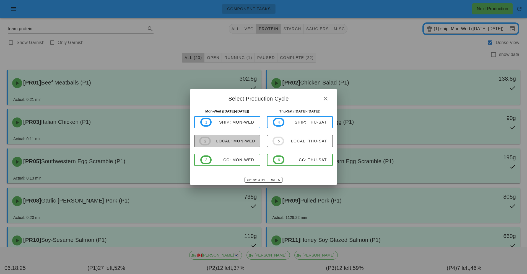
click at [246, 145] on span "2 local: Mon-Wed" at bounding box center [227, 140] width 56 height 9
type input "local: Mon-Wed ([DATE]-[DATE])"
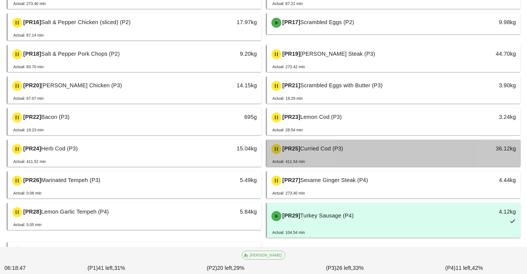
scroll to position [314, 0]
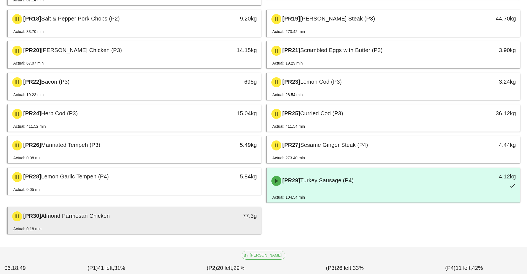
click at [208, 224] on div "77.3g" at bounding box center [228, 216] width 63 height 17
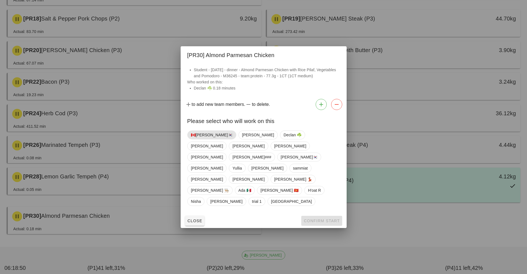
click at [201, 139] on span "🇨🇦[PERSON_NAME]🇰🇷" at bounding box center [212, 135] width 42 height 8
click at [320, 215] on button "Confirm Start" at bounding box center [321, 220] width 41 height 10
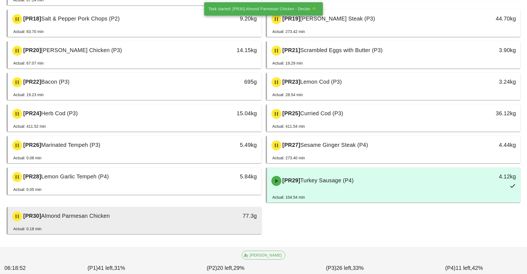
click at [204, 228] on div "Actual: 0.18 min" at bounding box center [134, 229] width 243 height 8
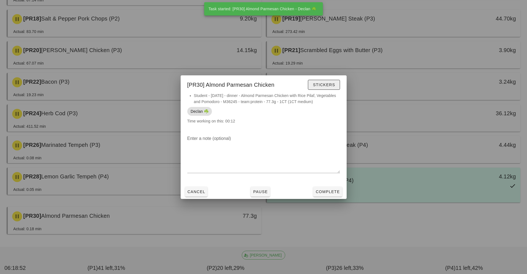
click at [328, 82] on span "Stickers" at bounding box center [324, 84] width 22 height 4
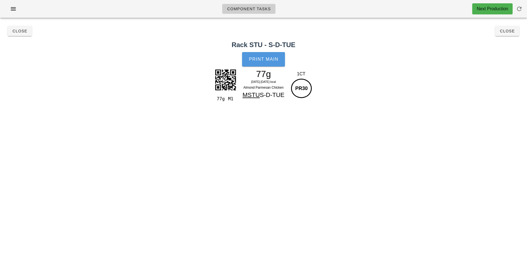
click at [276, 62] on button "Print Main" at bounding box center [263, 59] width 43 height 14
click at [500, 29] on span "Close" at bounding box center [507, 31] width 15 height 4
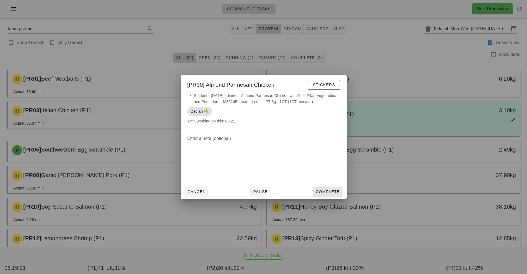
click at [331, 194] on button "Complete" at bounding box center [327, 191] width 29 height 10
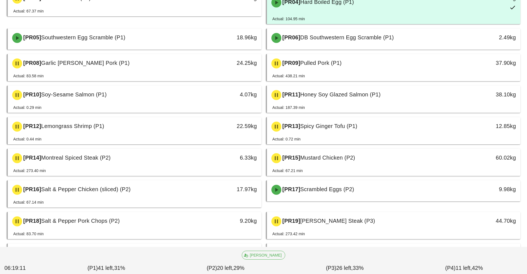
scroll to position [115, 0]
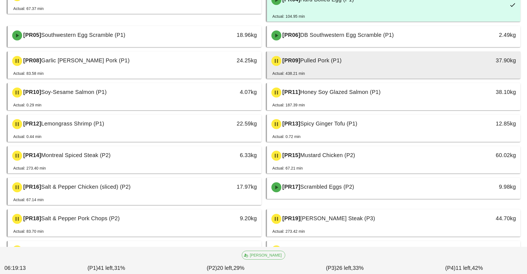
click at [357, 65] on div "[PR09] Pulled Pork (P1)" at bounding box center [362, 61] width 188 height 17
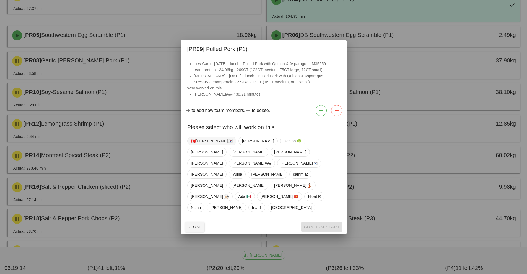
click at [207, 145] on span "🇨🇦[PERSON_NAME]🇰🇷" at bounding box center [212, 141] width 42 height 8
click at [332, 222] on button "Confirm Start" at bounding box center [321, 227] width 41 height 10
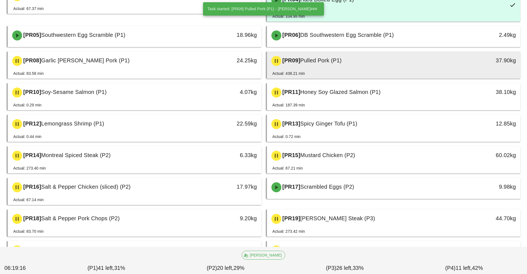
click at [341, 67] on div "[PR09] Pulled Pork (P1)" at bounding box center [362, 61] width 188 height 17
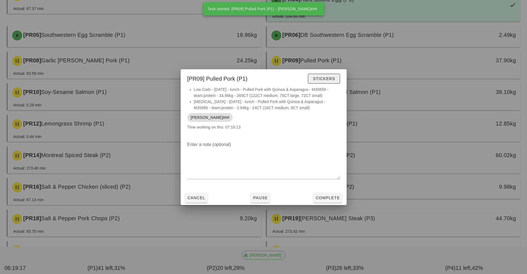
click at [333, 80] on span "Stickers" at bounding box center [324, 78] width 22 height 4
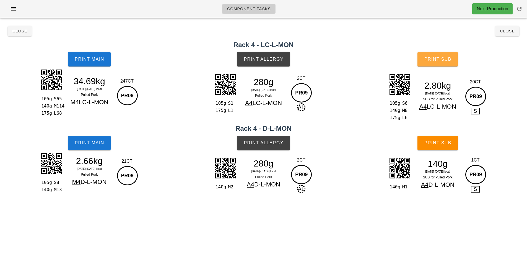
click at [452, 64] on button "Print Sub" at bounding box center [437, 59] width 40 height 14
click at [450, 139] on button "Print Sub" at bounding box center [437, 143] width 40 height 14
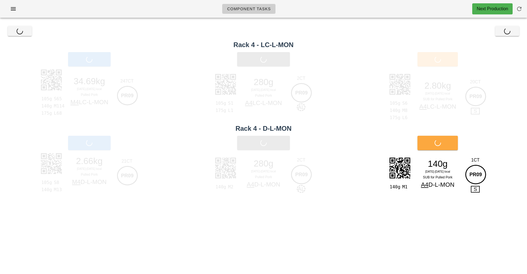
click at [450, 139] on div "Print Sub" at bounding box center [437, 142] width 179 height 21
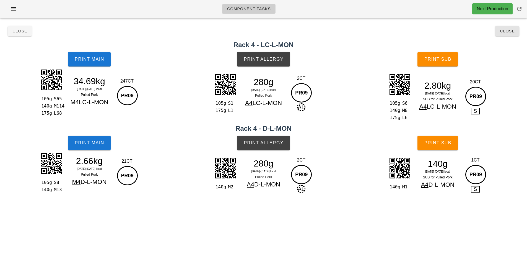
click at [516, 34] on button "Close" at bounding box center [507, 31] width 24 height 10
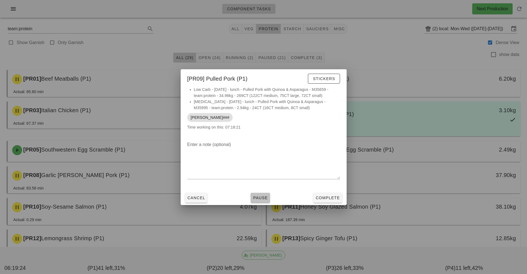
click at [257, 199] on span "Pause" at bounding box center [260, 197] width 15 height 4
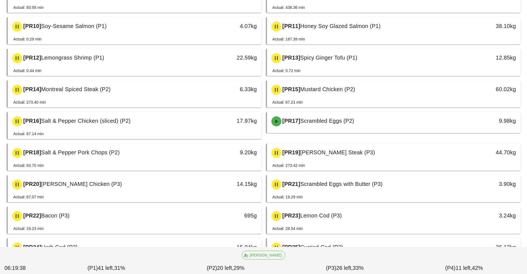
scroll to position [183, 0]
